Goal: Task Accomplishment & Management: Manage account settings

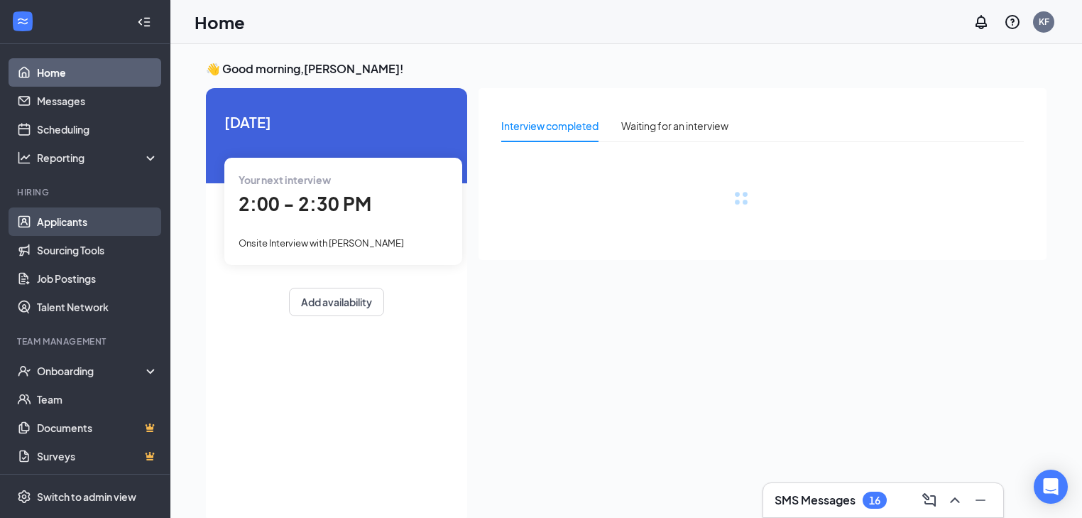
click at [82, 221] on link "Applicants" at bounding box center [97, 221] width 121 height 28
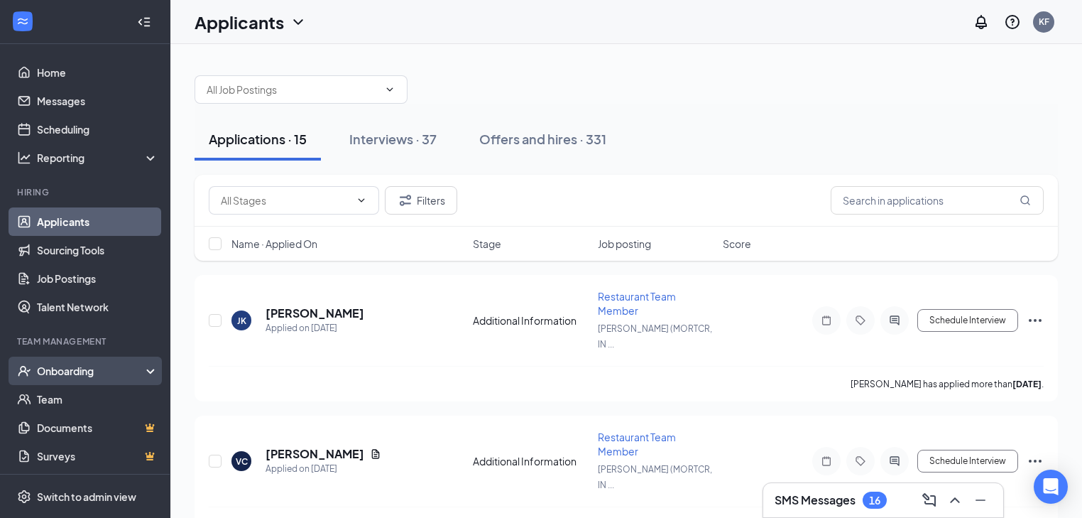
click at [105, 371] on div "Onboarding" at bounding box center [91, 371] width 109 height 14
click at [101, 398] on link "Overview" at bounding box center [97, 399] width 121 height 28
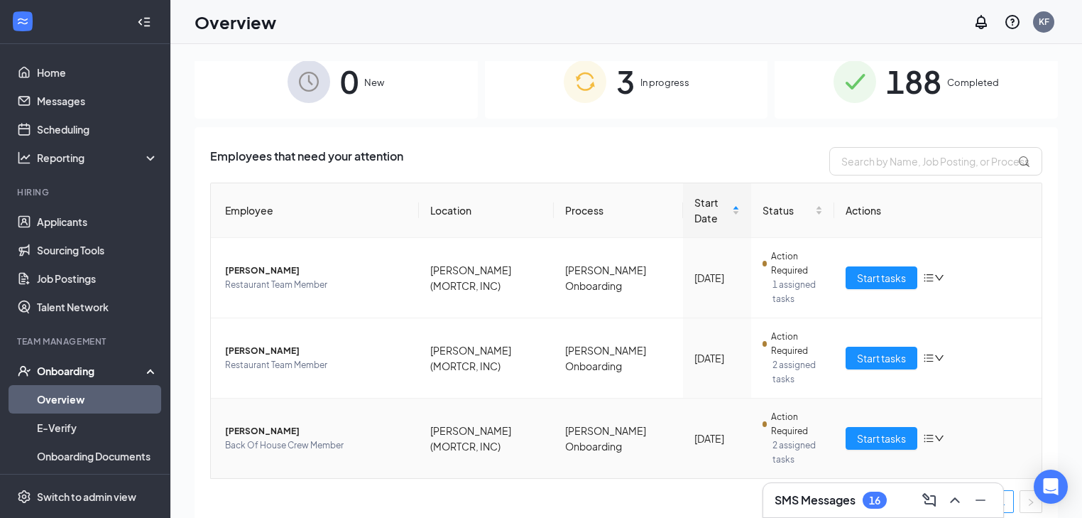
scroll to position [26, 0]
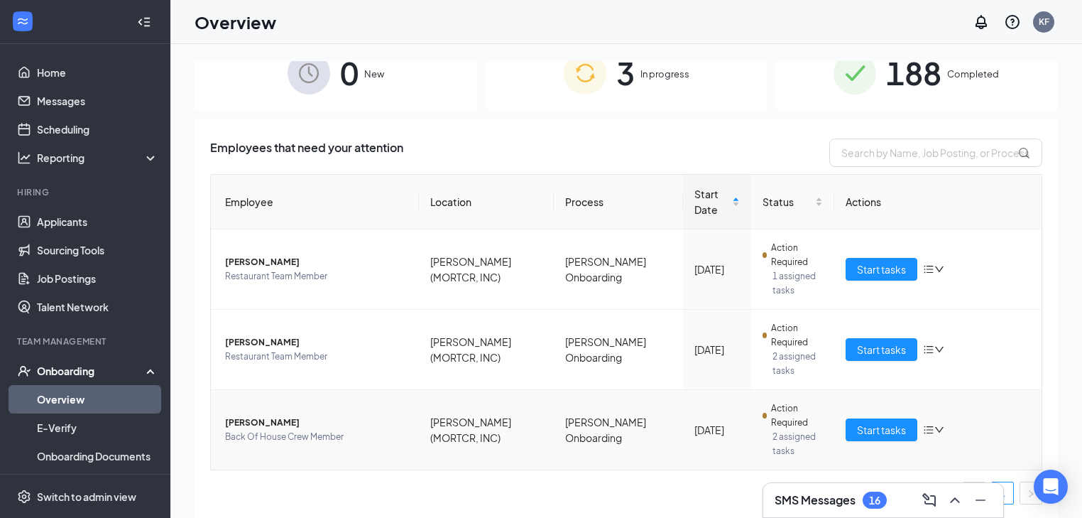
click at [327, 442] on span "Back Of House Crew Member" at bounding box center [316, 437] width 183 height 14
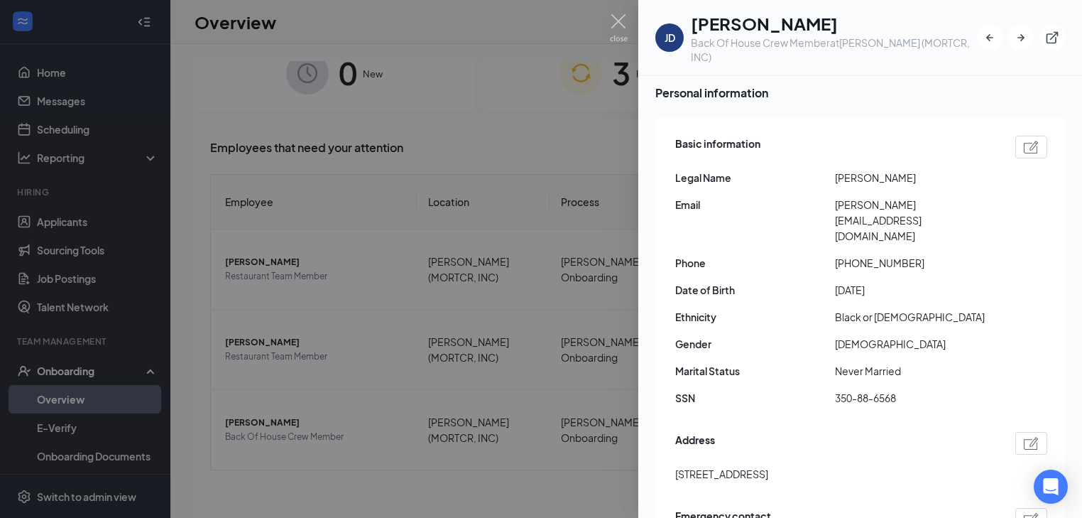
scroll to position [114, 0]
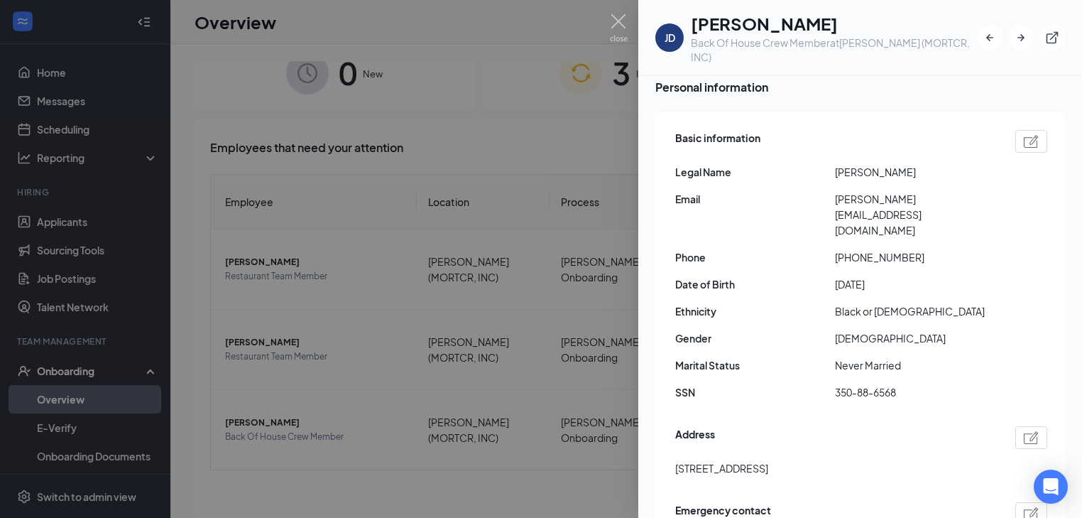
click at [536, 120] on div at bounding box center [541, 259] width 1082 height 518
